Goal: Find specific page/section: Find specific page/section

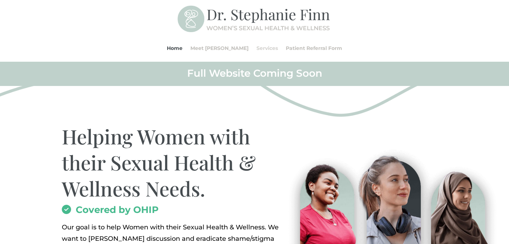
click at [259, 47] on link "Services" at bounding box center [266, 48] width 21 height 27
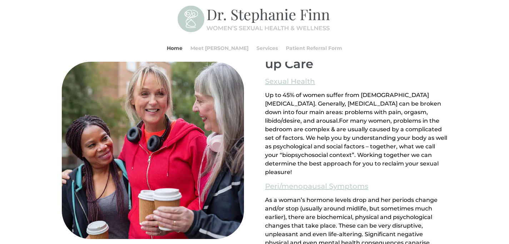
scroll to position [496, 0]
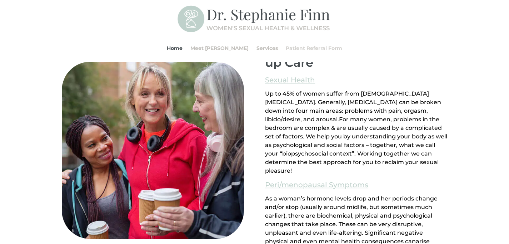
click at [306, 47] on link "Patient Referral Form" at bounding box center [314, 48] width 56 height 27
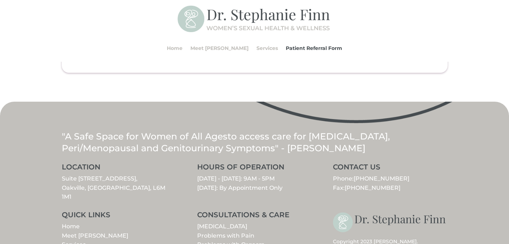
scroll to position [963, 0]
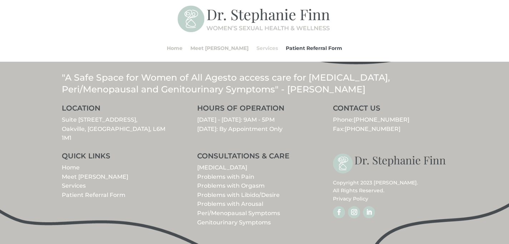
click at [257, 50] on link "Services" at bounding box center [266, 48] width 21 height 27
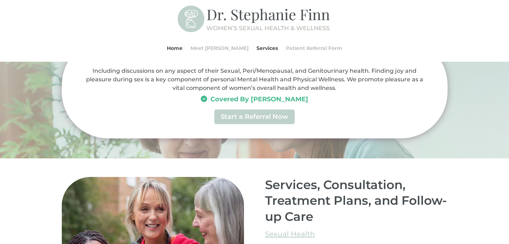
scroll to position [344, 0]
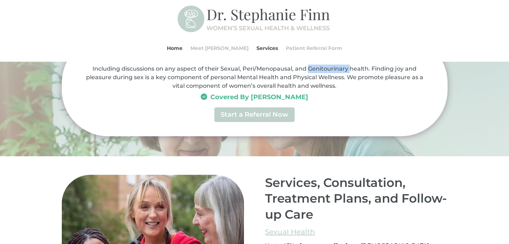
drag, startPoint x: 309, startPoint y: 68, endPoint x: 349, endPoint y: 71, distance: 40.1
click at [349, 71] on p "Including discussions on any aspect of their Sexual, Peri/Menopausal, and Genit…" at bounding box center [254, 77] width 343 height 25
click at [337, 69] on p "Including discussions on any aspect of their Sexual, Peri/Menopausal, and Genit…" at bounding box center [254, 77] width 343 height 25
click at [428, 185] on h2 "Services, Consultation, Treatment Plans, and Follow-up Care" at bounding box center [356, 200] width 182 height 51
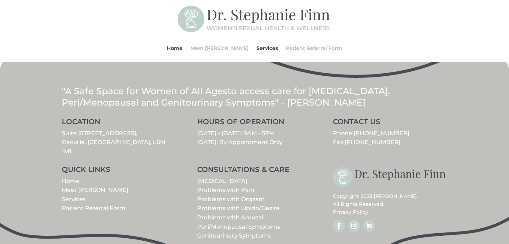
scroll to position [857, 0]
